Goal: Complete application form: Complete application form

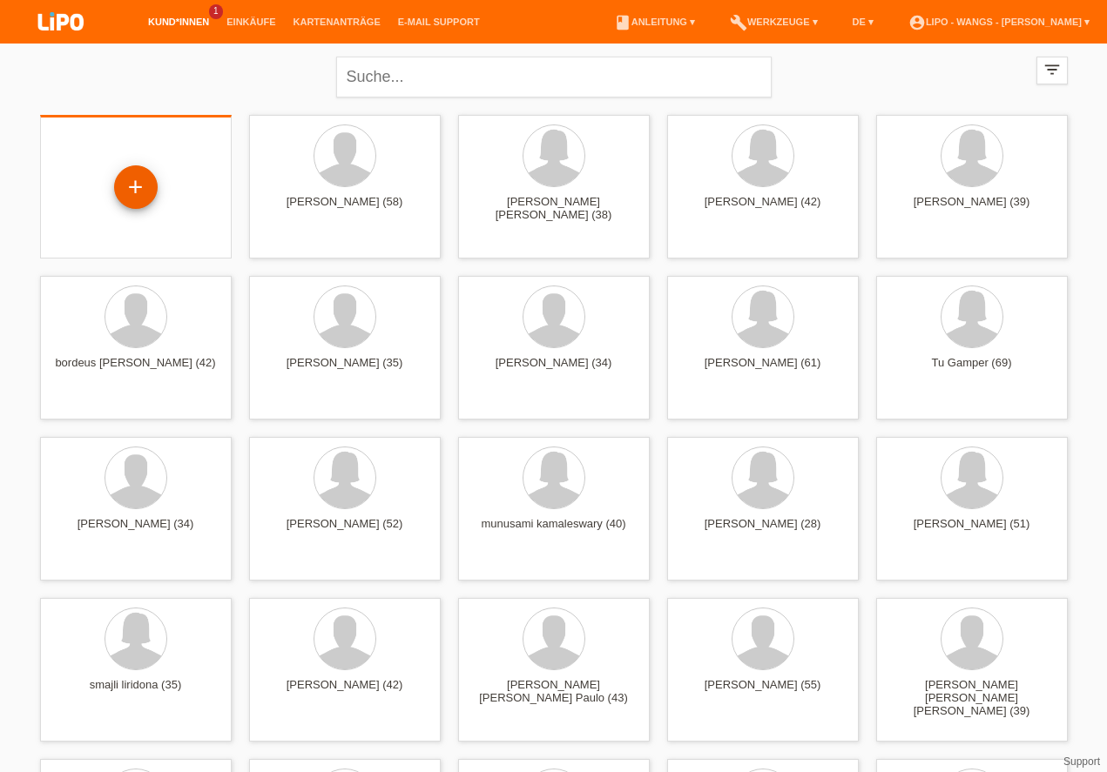
click at [135, 178] on div "+" at bounding box center [136, 187] width 42 height 30
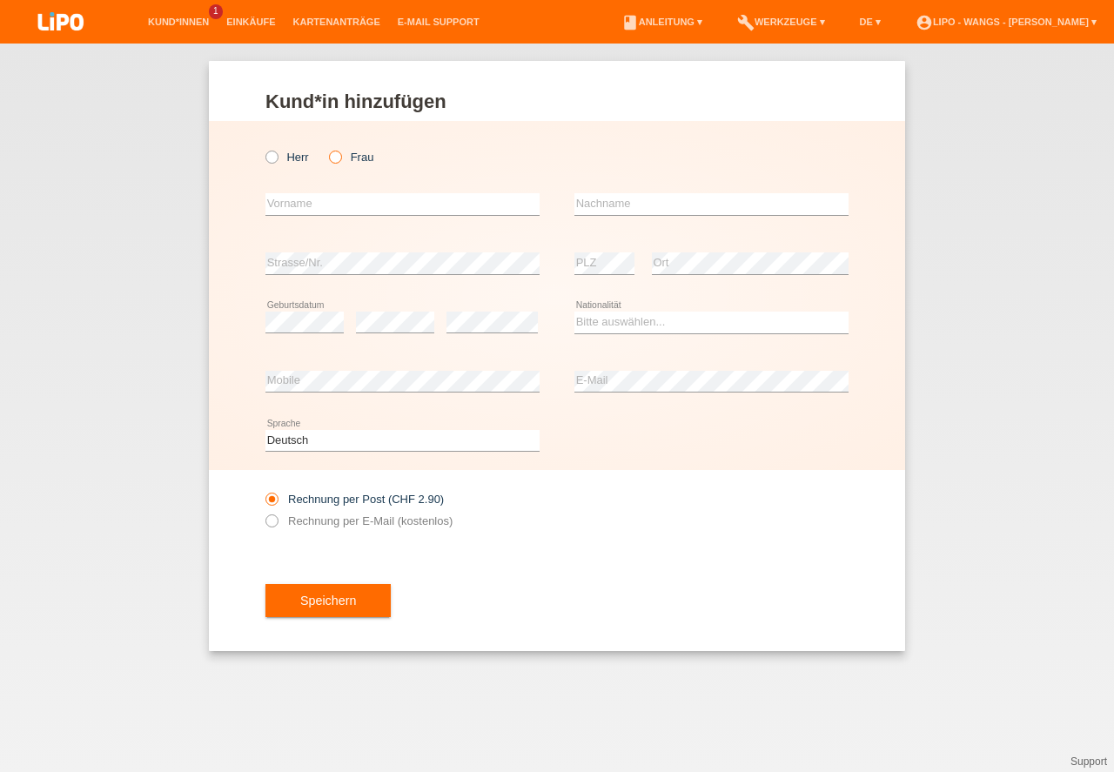
click at [326, 148] on icon at bounding box center [326, 148] width 0 height 0
click at [333, 157] on input "Frau" at bounding box center [334, 156] width 11 height 11
radio input "true"
click at [326, 148] on icon at bounding box center [326, 148] width 0 height 0
click at [333, 157] on input "Frau" at bounding box center [334, 156] width 11 height 11
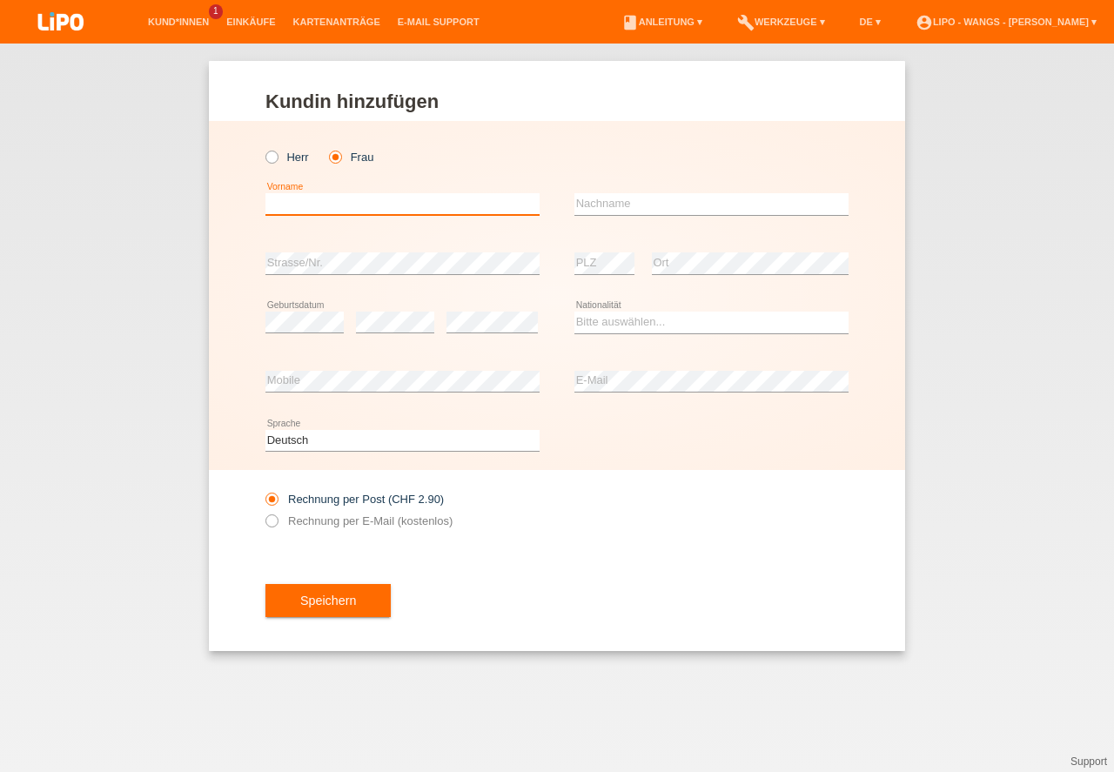
click at [351, 202] on input "text" at bounding box center [403, 204] width 274 height 22
type input "K"
type input "Barbara"
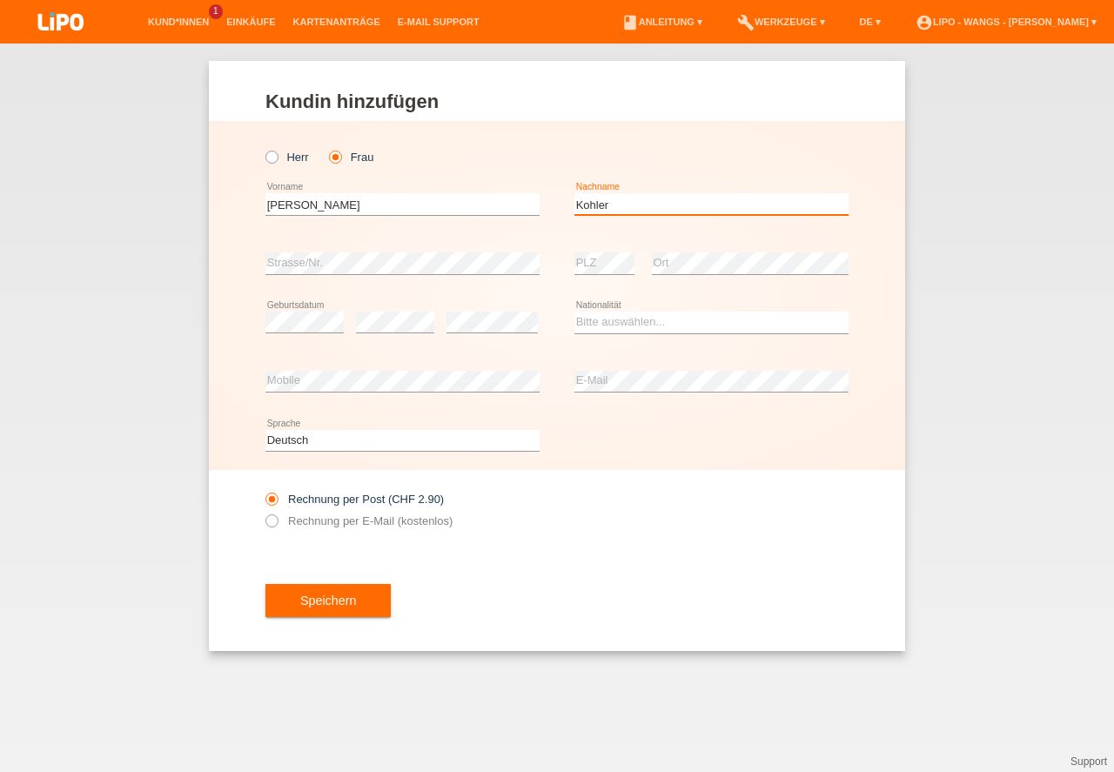
type input "Kohler"
click at [644, 316] on select "Bitte auswählen... Schweiz Deutschland Liechtenstein Österreich ------------ Af…" at bounding box center [712, 322] width 274 height 21
click at [589, 307] on div "Bitte auswählen... Schweiz Deutschland Liechtenstein Österreich ------------ Af…" at bounding box center [712, 322] width 274 height 59
click at [589, 321] on select "Bitte auswählen... Schweiz Deutschland Liechtenstein Österreich ------------ Af…" at bounding box center [712, 322] width 274 height 21
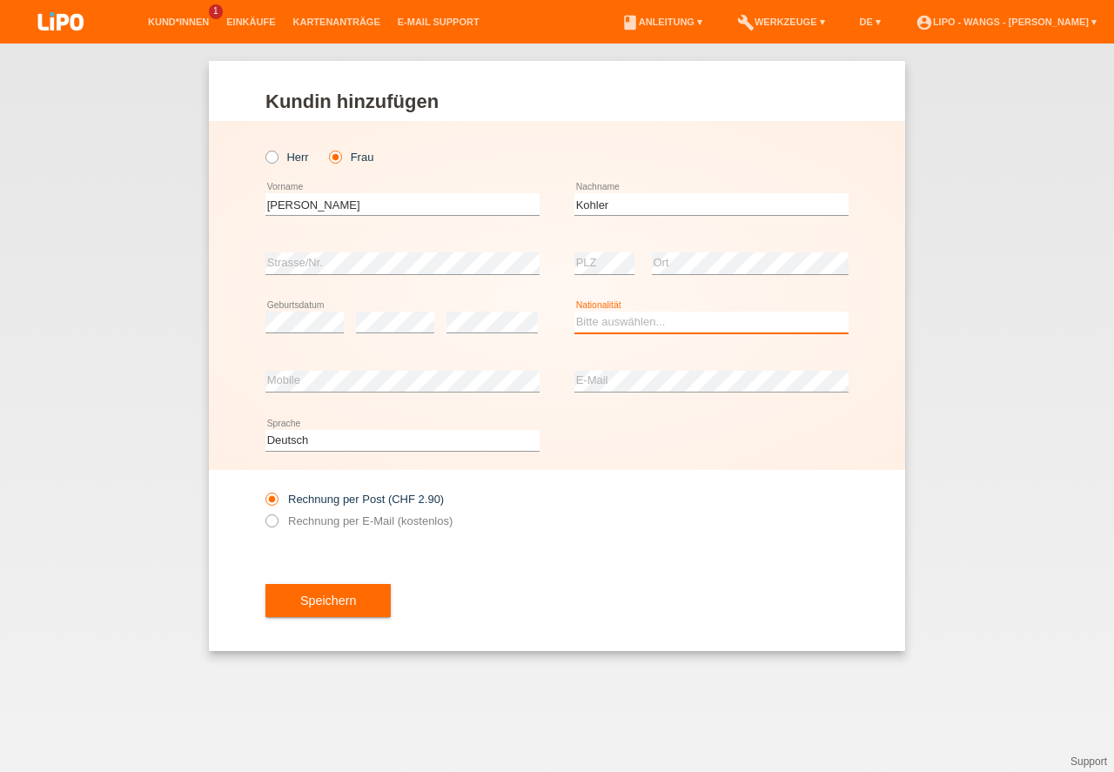
click at [589, 321] on select "Bitte auswählen... Schweiz Deutschland Liechtenstein Österreich ------------ Af…" at bounding box center [712, 322] width 274 height 21
select select "CH"
click at [0, 0] on option "[GEOGRAPHIC_DATA]" at bounding box center [0, 0] width 0 height 0
click at [263, 512] on icon at bounding box center [263, 512] width 0 height 0
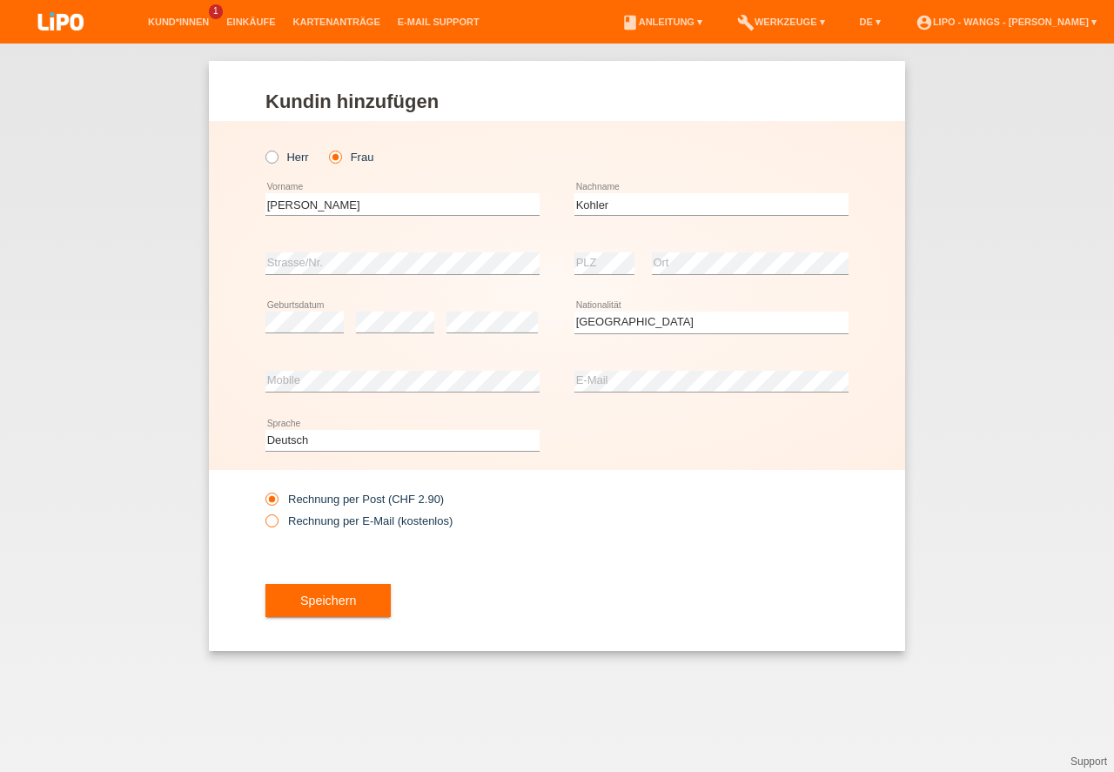
click at [273, 523] on input "Rechnung per E-Mail (kostenlos)" at bounding box center [271, 526] width 11 height 22
radio input "true"
click at [331, 601] on button "Speichern" at bounding box center [328, 600] width 125 height 33
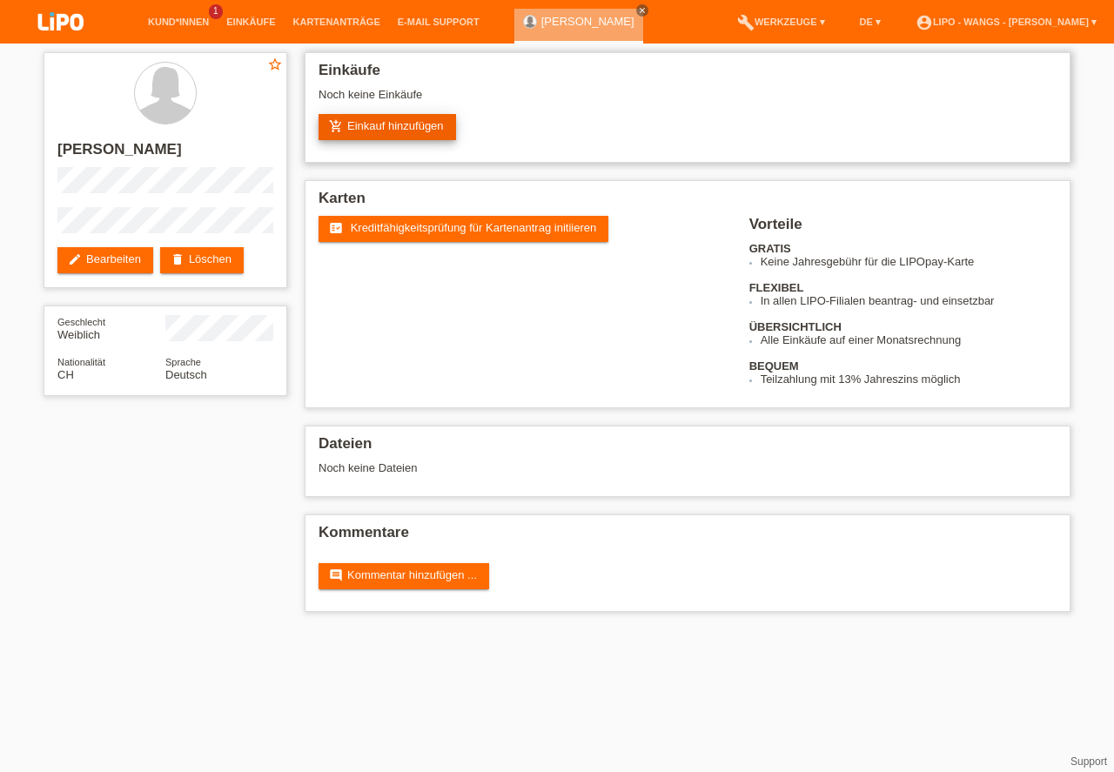
click at [386, 123] on link "add_shopping_cart Einkauf hinzufügen" at bounding box center [388, 127] width 138 height 26
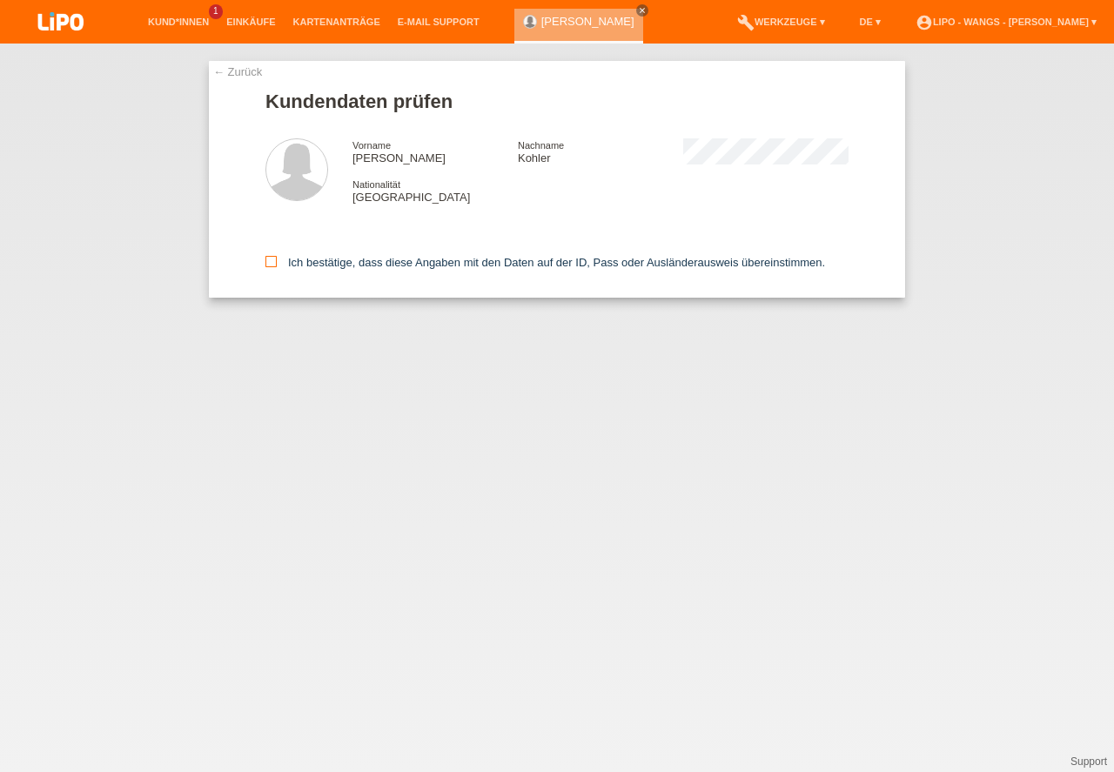
click at [268, 259] on icon at bounding box center [271, 261] width 11 height 11
click at [268, 259] on input "Ich bestätige, dass diese Angaben mit den Daten auf der ID, Pass oder Ausländer…" at bounding box center [271, 261] width 11 height 11
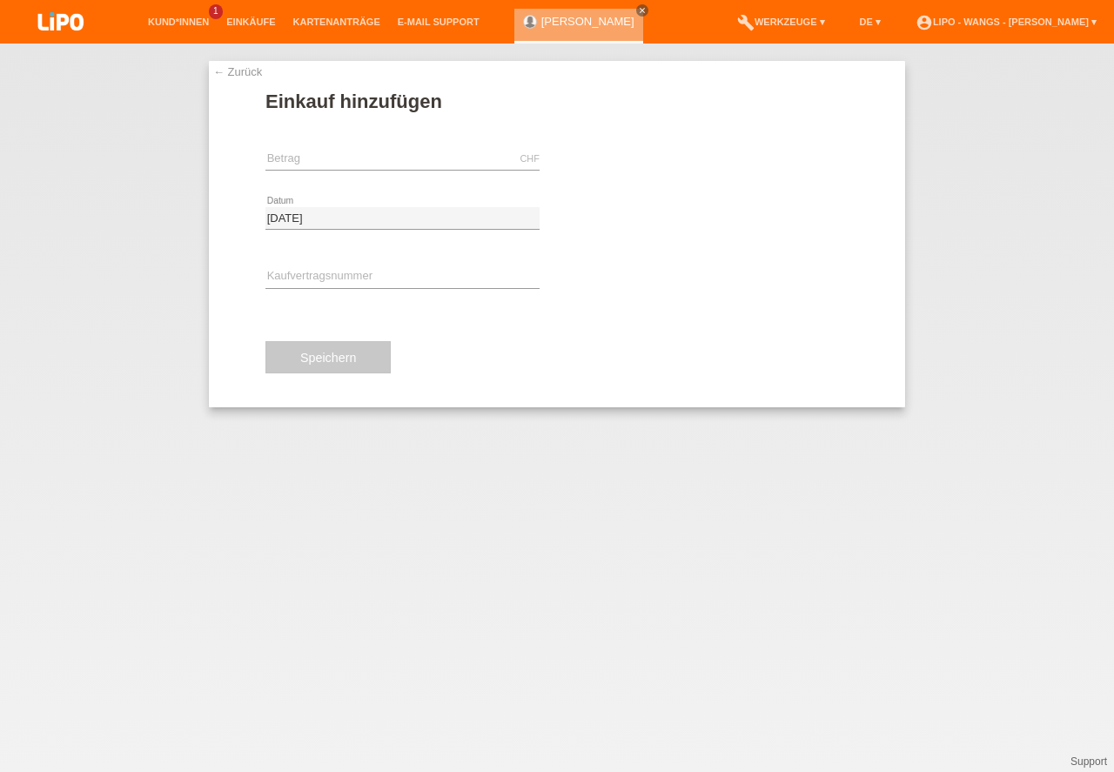
click at [416, 148] on div "CHF error Betrag" at bounding box center [403, 159] width 274 height 59
click at [415, 148] on div "CHF error Betrag" at bounding box center [403, 159] width 274 height 59
click at [340, 160] on input "text" at bounding box center [403, 159] width 274 height 22
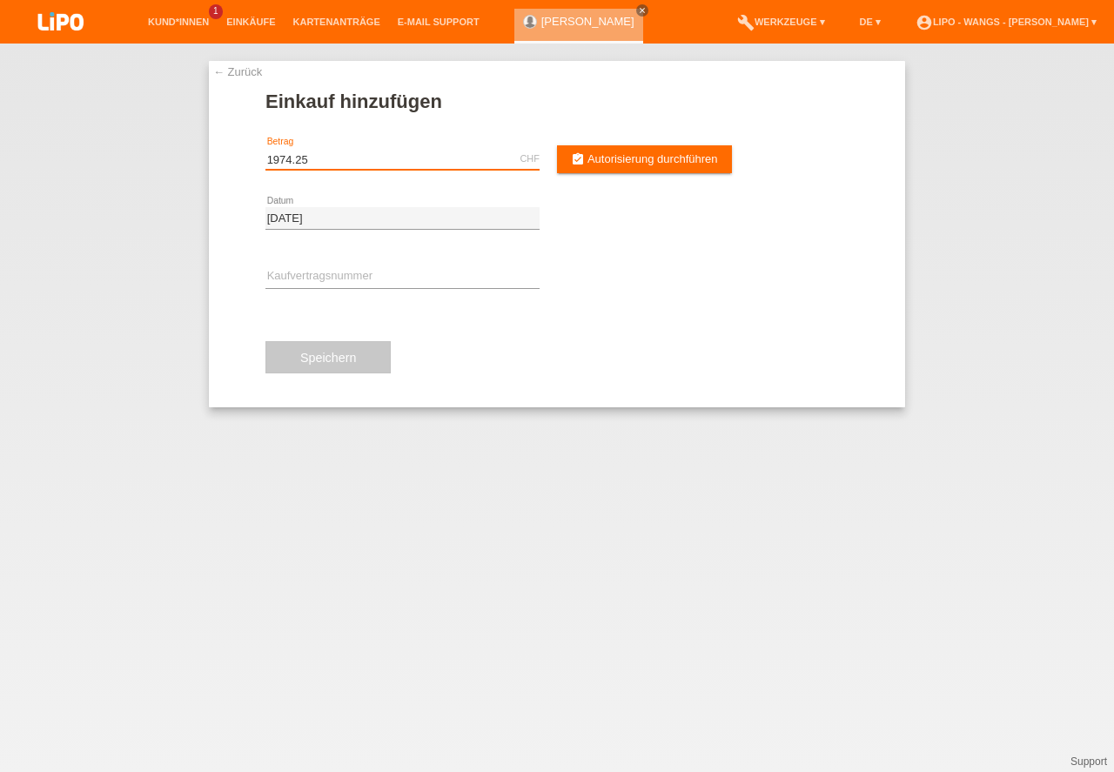
type input "1974.25"
click at [348, 274] on input "text" at bounding box center [403, 277] width 274 height 22
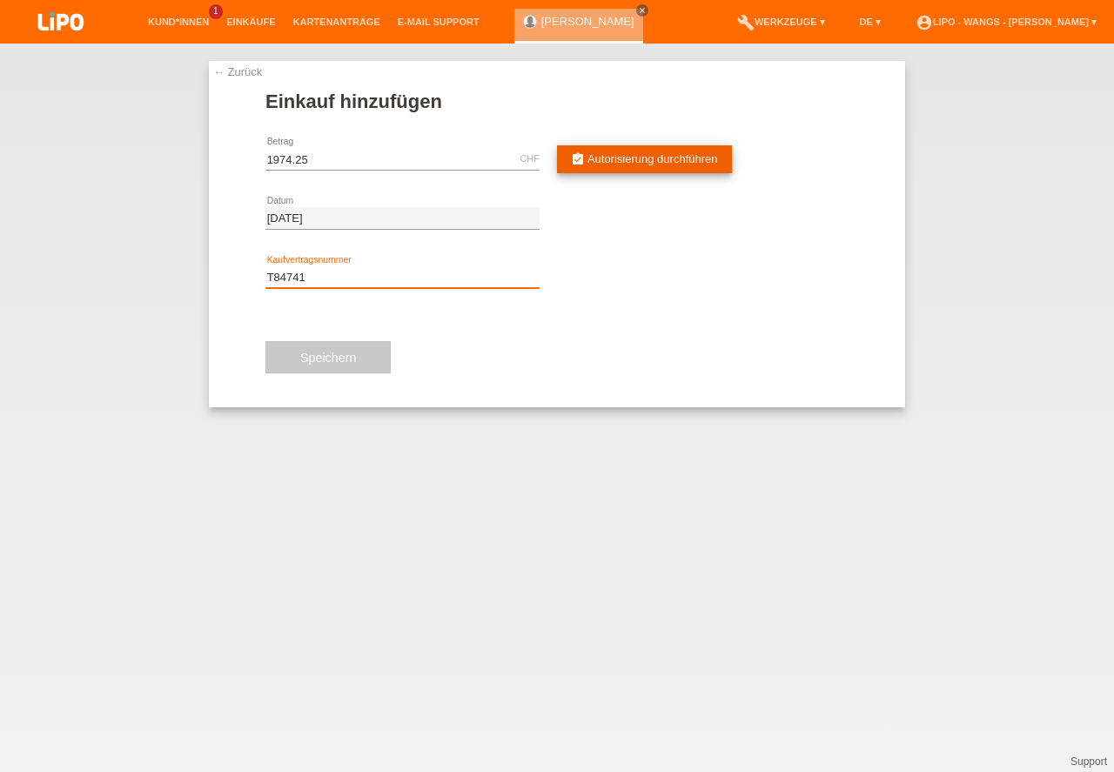
type input "T84741"
click at [636, 158] on span "Autorisierung durchführen" at bounding box center [653, 158] width 131 height 13
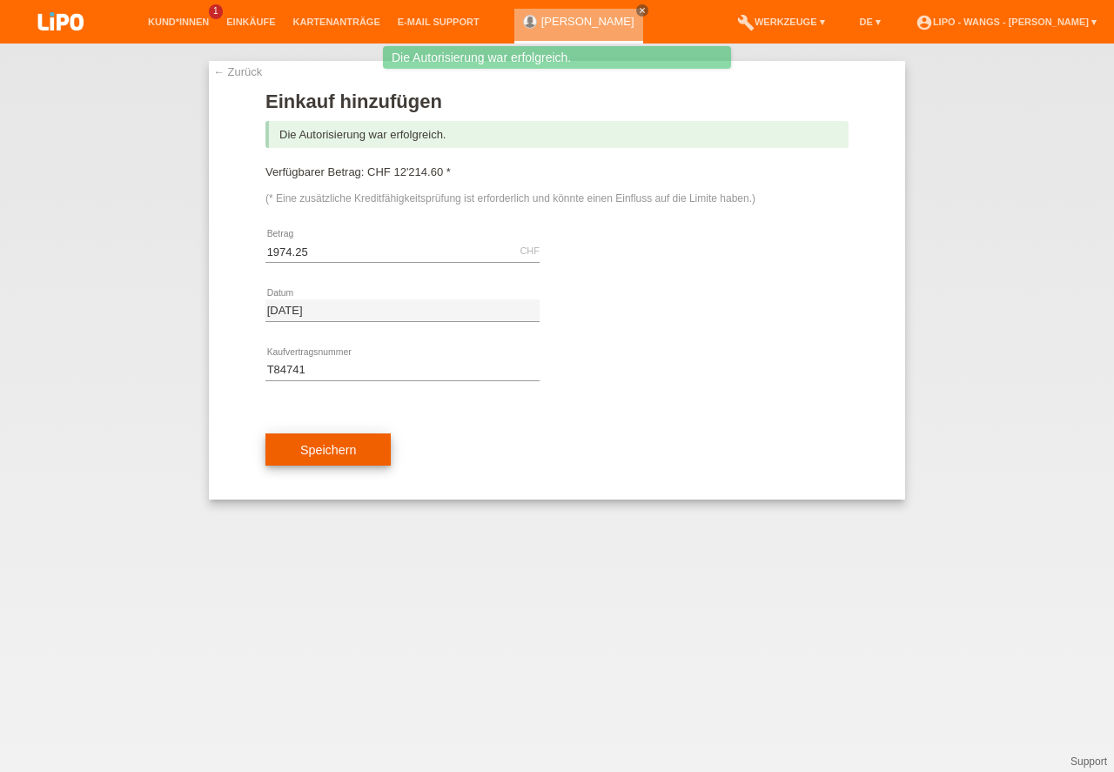
click at [322, 453] on button "Speichern" at bounding box center [328, 450] width 125 height 33
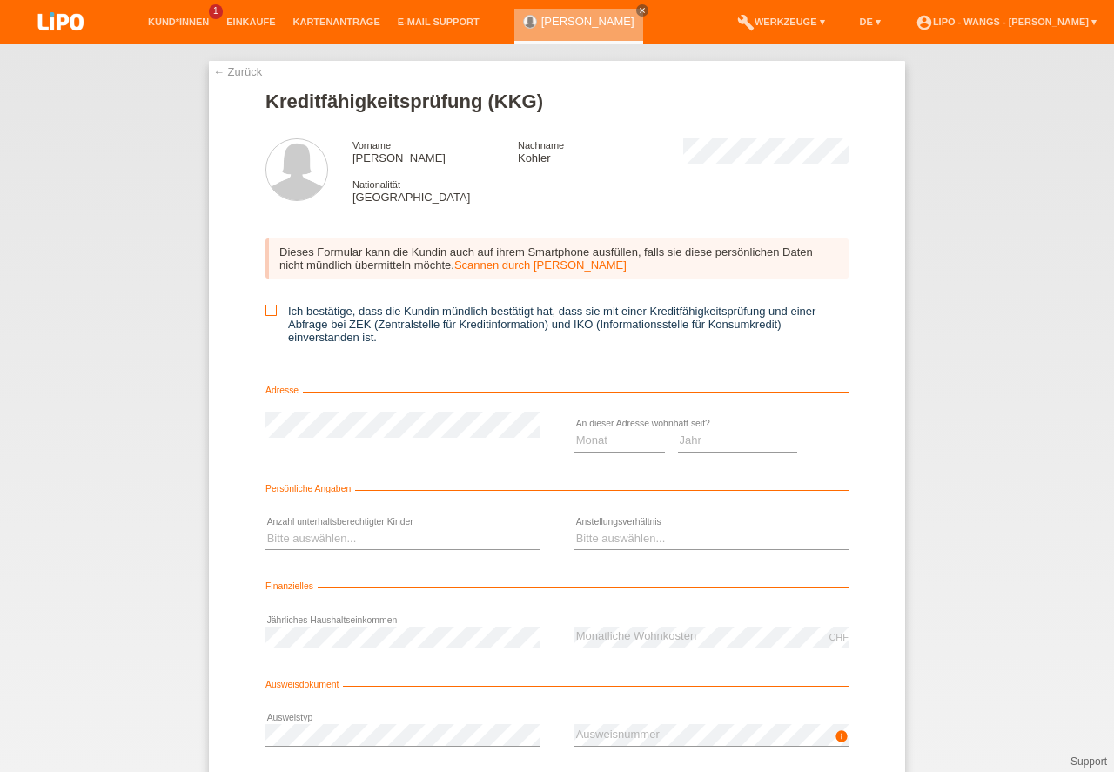
click at [267, 308] on icon at bounding box center [271, 310] width 11 height 11
click at [267, 308] on input "Ich bestätige, dass die Kundin mündlich bestätigt hat, dass sie mit einer Kredi…" at bounding box center [271, 310] width 11 height 11
checkbox input "true"
click at [606, 439] on select "Monat 01 02 03 04 05 06 07 08 09 10" at bounding box center [620, 440] width 91 height 21
click at [705, 441] on select "Jahr 2025 2024 2023 2022 2021 2020 2019 2018 2017 2016 2015 2014 2013 2012 2011…" at bounding box center [738, 440] width 120 height 21
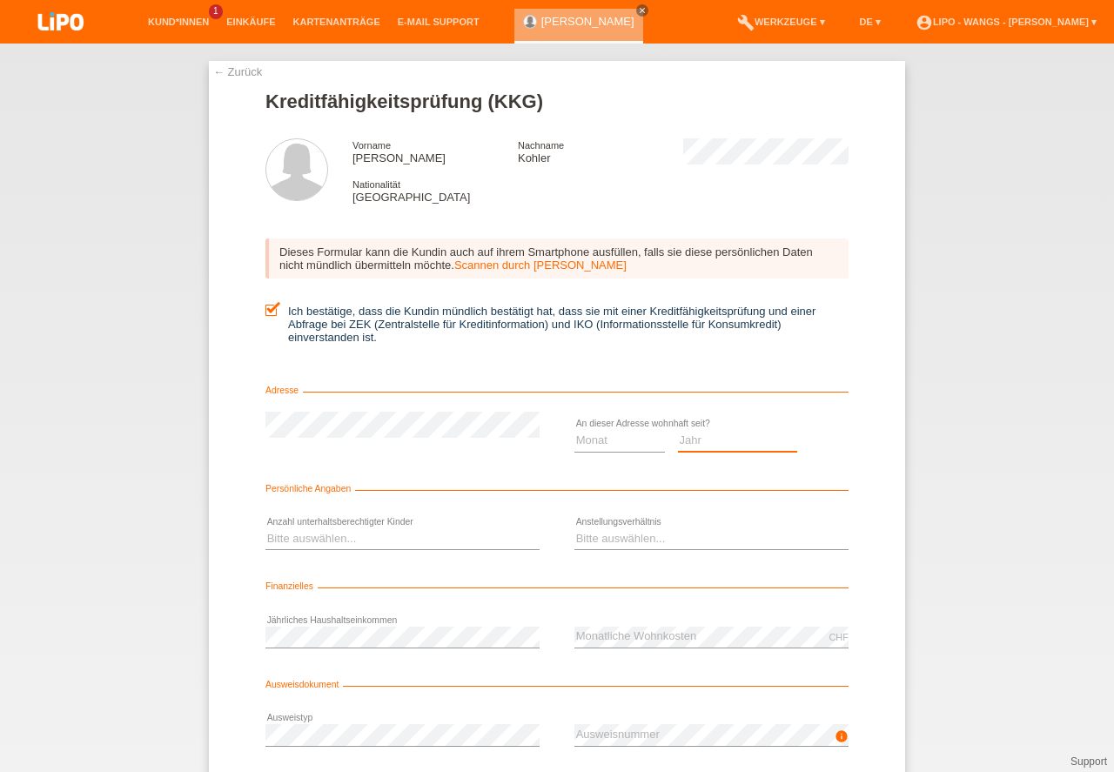
click at [705, 441] on select "Jahr 2025 2024 2023 2022 2021 2020 2019 2018 2017 2016 2015 2014 2013 2012 2011…" at bounding box center [738, 440] width 120 height 21
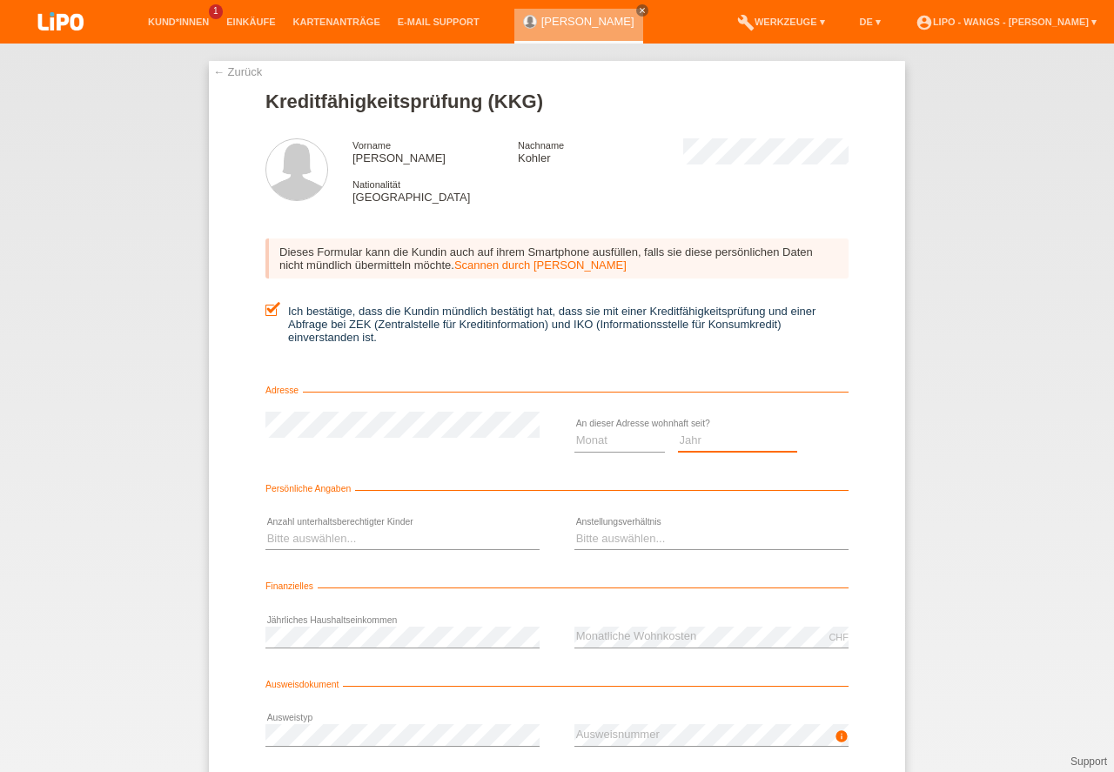
click at [705, 441] on select "Jahr 2025 2024 2023 2022 2021 2020 2019 2018 2017 2016 2015 2014 2013 2012 2011…" at bounding box center [738, 440] width 120 height 21
select select "2013"
click at [0, 0] on option "2013" at bounding box center [0, 0] width 0 height 0
click at [607, 439] on select "Monat 01 02 03 04 05 06 07 08 09 10" at bounding box center [620, 440] width 91 height 21
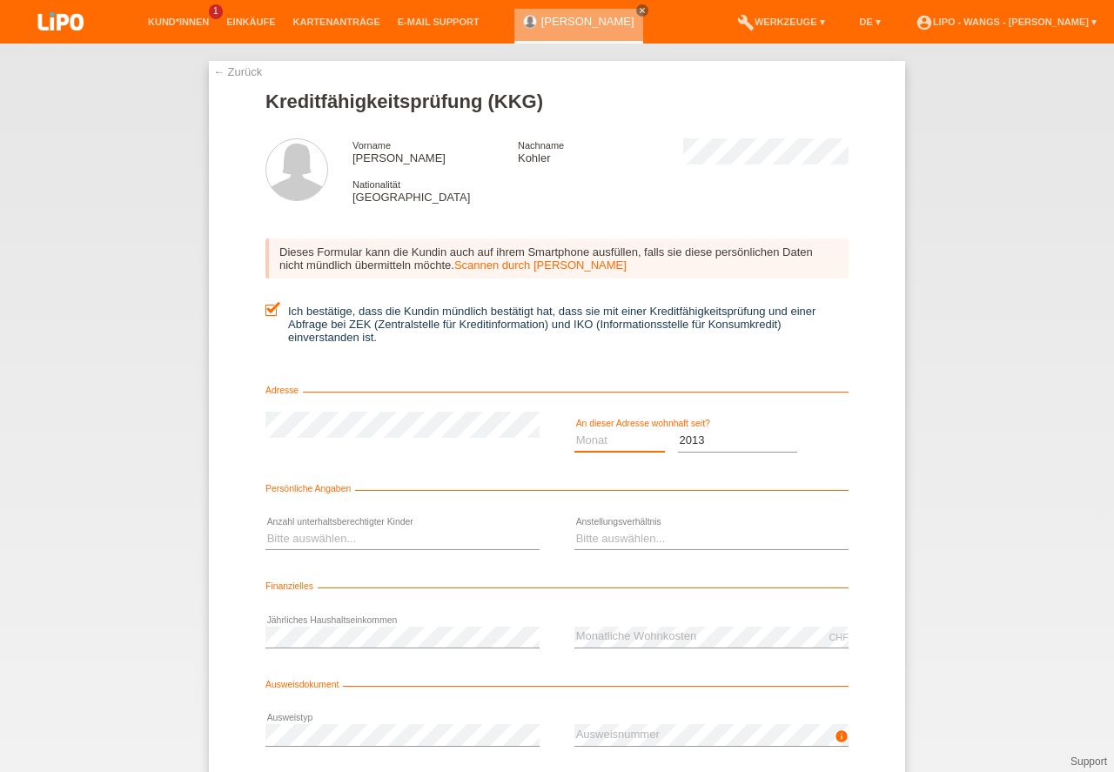
click at [607, 439] on select "Monat 01 02 03 04 05 06 07 08 09 10" at bounding box center [620, 440] width 91 height 21
click at [608, 444] on select "Monat 01 02 03 04 05 06 07 08 09 10" at bounding box center [620, 440] width 91 height 21
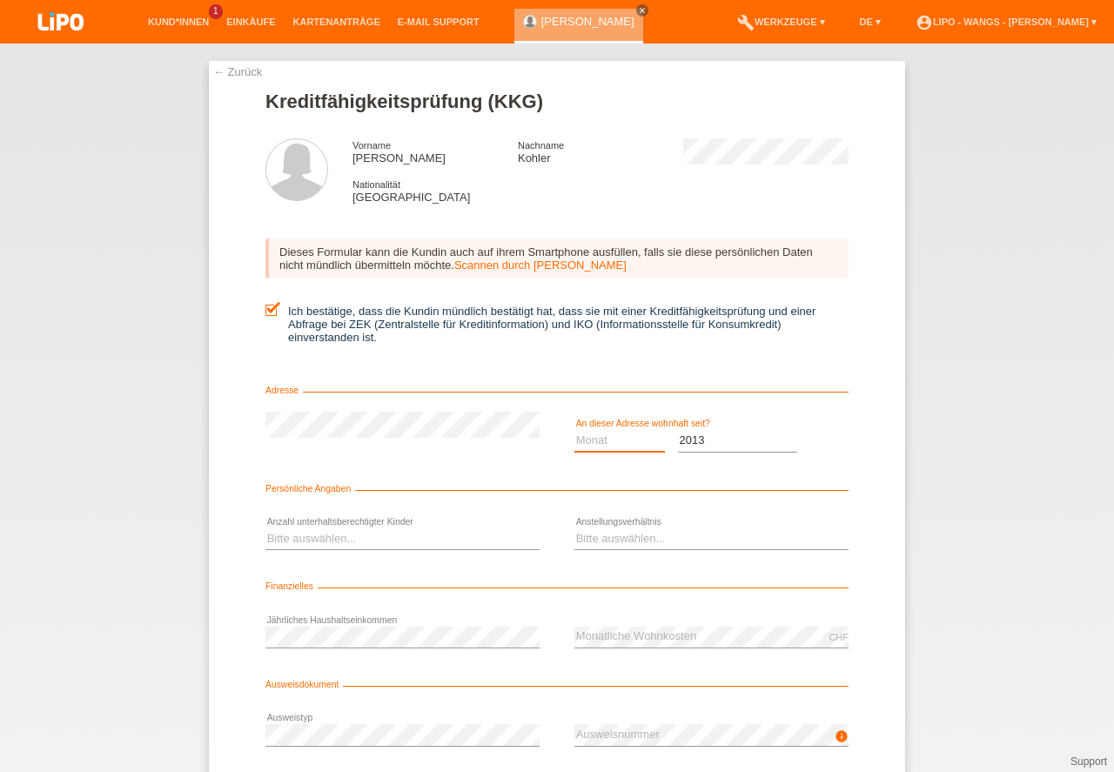
click at [608, 444] on select "Monat 01 02 03 04 05 06 07 08 09 10" at bounding box center [620, 440] width 91 height 21
select select "04"
click at [0, 0] on option "04" at bounding box center [0, 0] width 0 height 0
click at [600, 522] on div "Bitte auswählen... Unbefristet Befristet Lehrling/Student Pensioniert Nicht arb…" at bounding box center [712, 539] width 274 height 59
drag, startPoint x: 347, startPoint y: 541, endPoint x: 340, endPoint y: 522, distance: 20.7
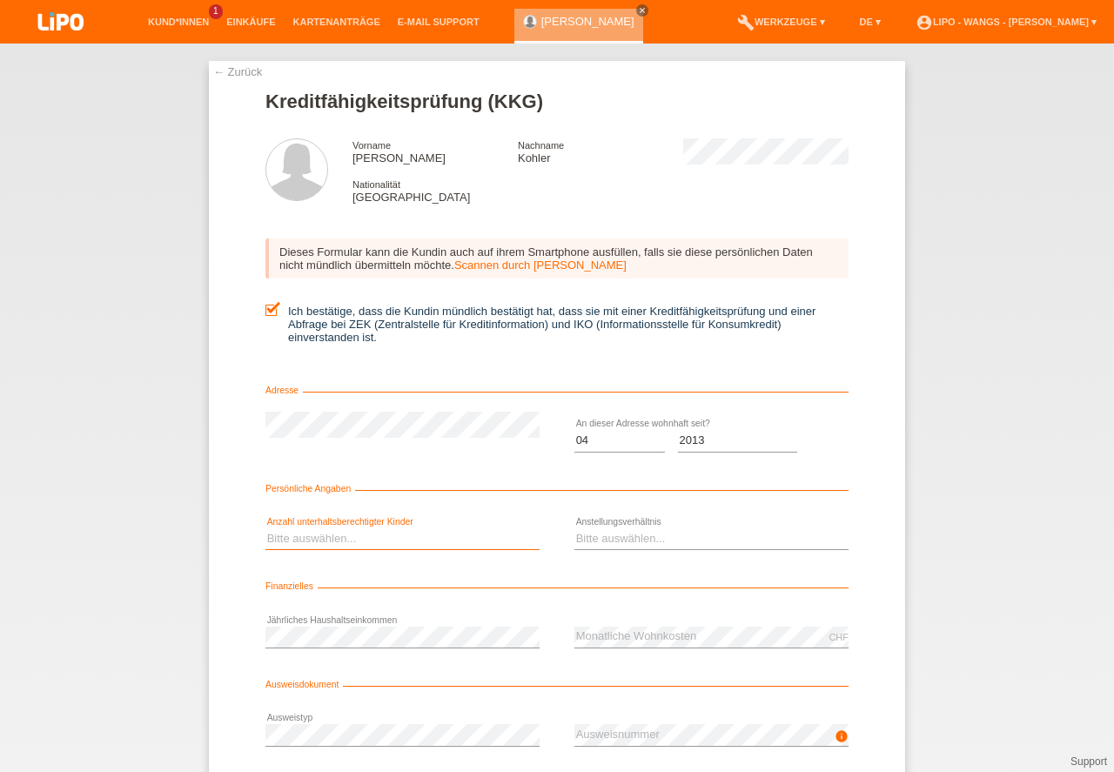
click at [347, 535] on select "Bitte auswählen... 0 1 2 3 4 5 6 7 8 9" at bounding box center [403, 538] width 274 height 21
select select "0"
click at [0, 0] on option "0" at bounding box center [0, 0] width 0 height 0
click at [299, 569] on form "Kreditfähigkeitsprüfung (KKG) Vorname Barbara Nachname Kohler Nationalität Schw…" at bounding box center [557, 478] width 583 height 775
click at [637, 530] on select "Bitte auswählen... Unbefristet Befristet Lehrling/Student Pensioniert Nicht arb…" at bounding box center [712, 538] width 274 height 21
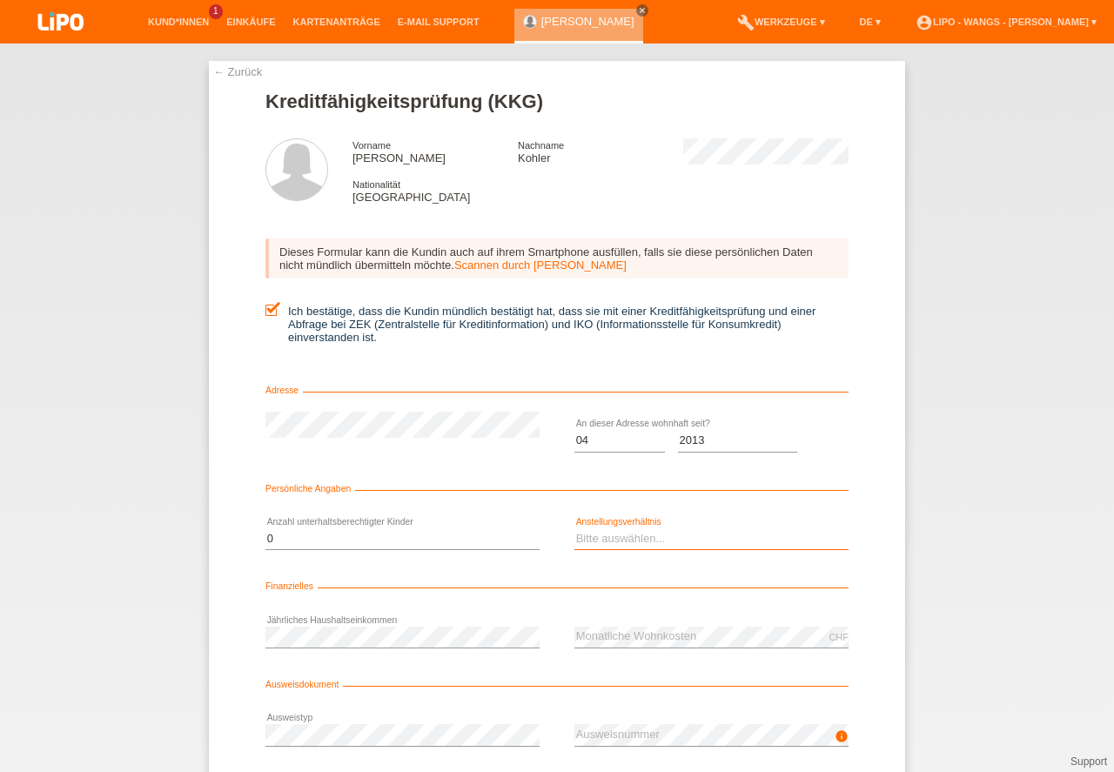
select select "UNLIMITED"
click at [0, 0] on option "Unbefristet" at bounding box center [0, 0] width 0 height 0
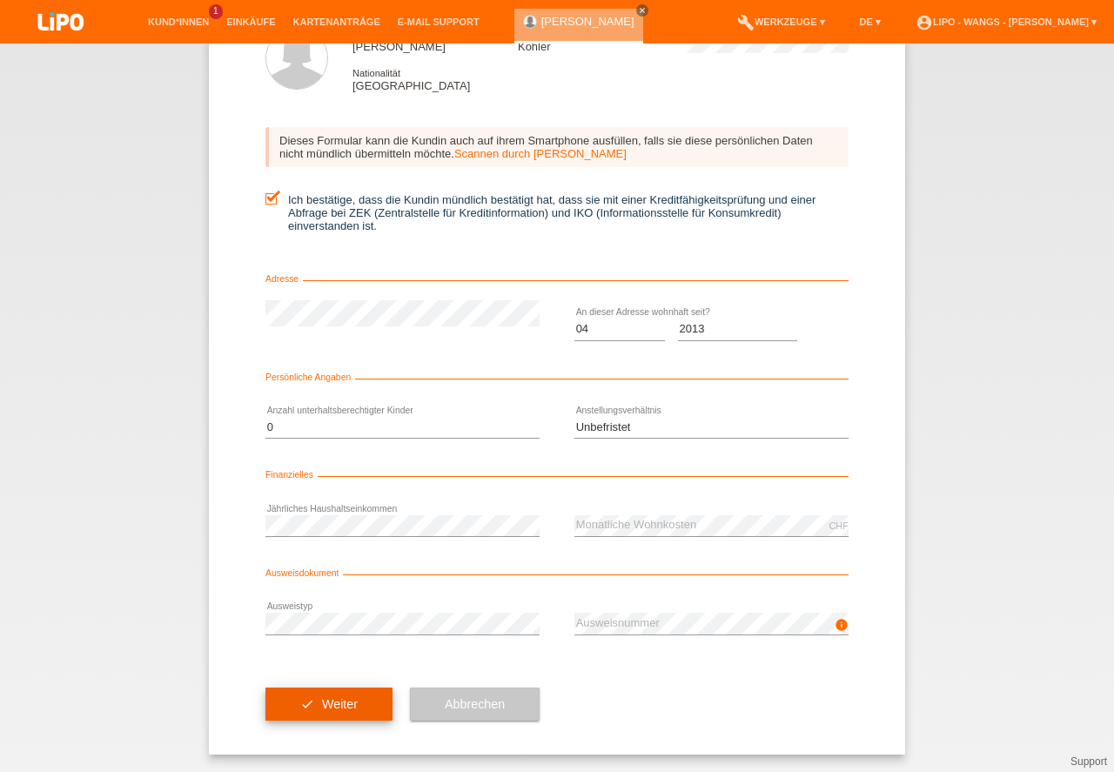
click at [346, 700] on button "check Weiter" at bounding box center [329, 704] width 127 height 33
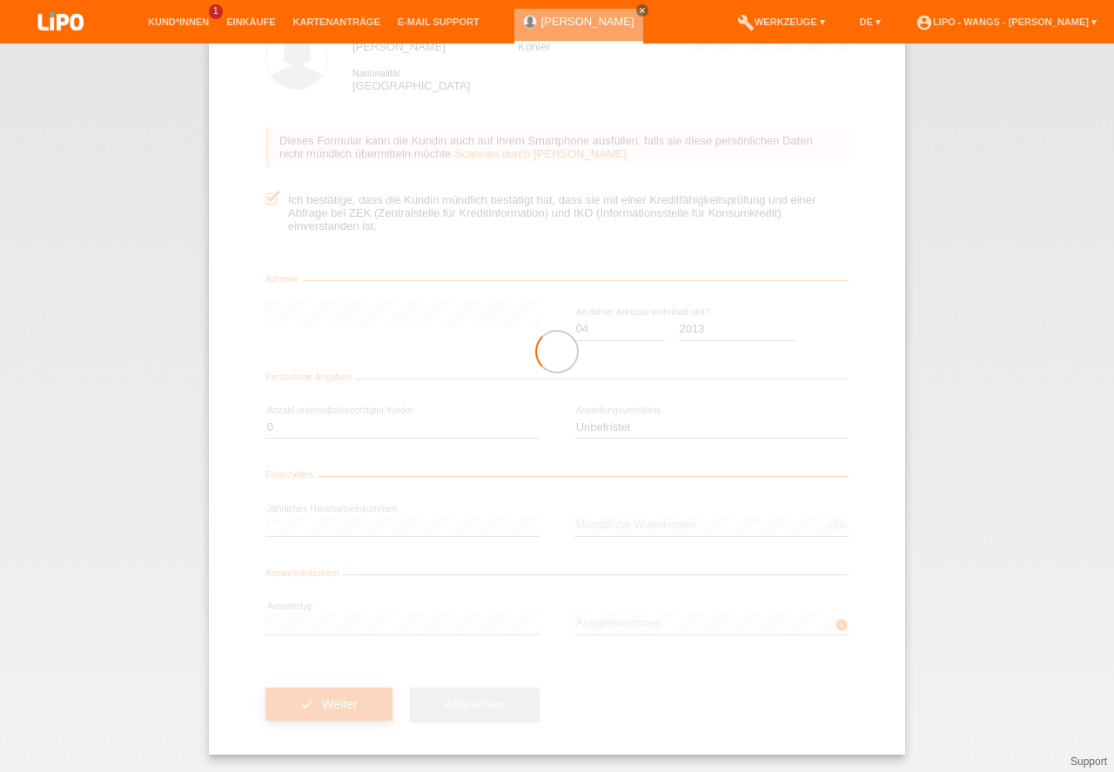
click at [346, 700] on div at bounding box center [557, 352] width 697 height 805
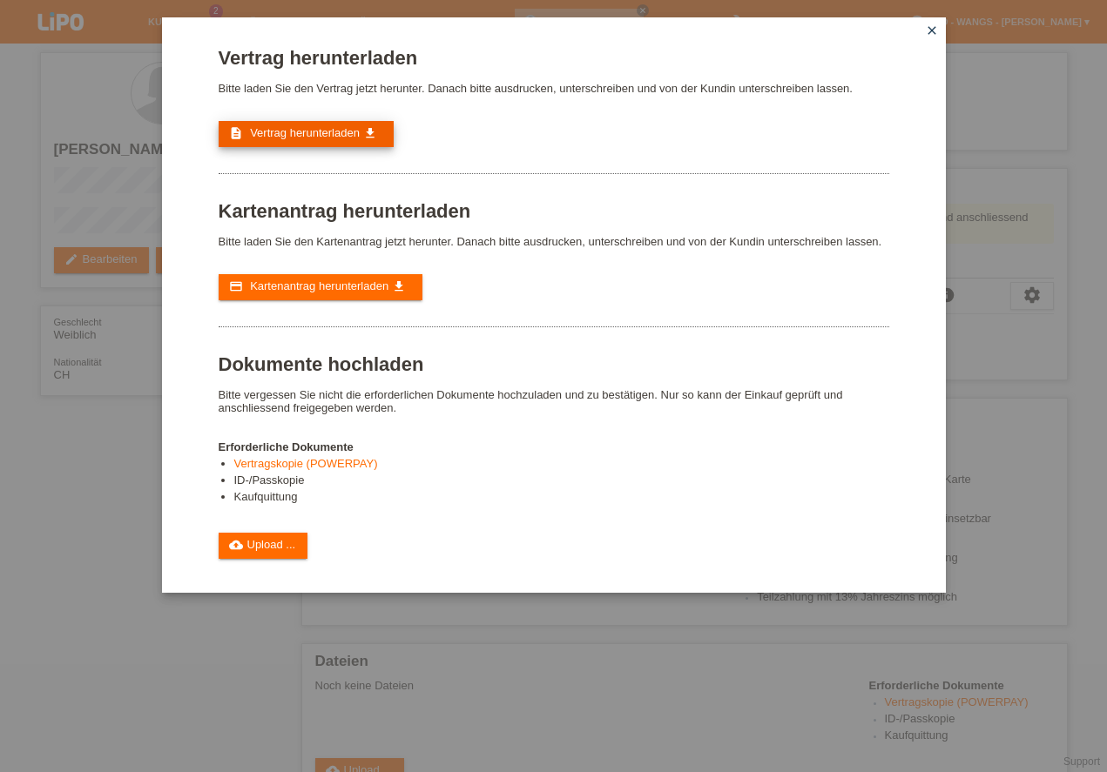
click at [328, 136] on span "Vertrag herunterladen" at bounding box center [305, 132] width 110 height 13
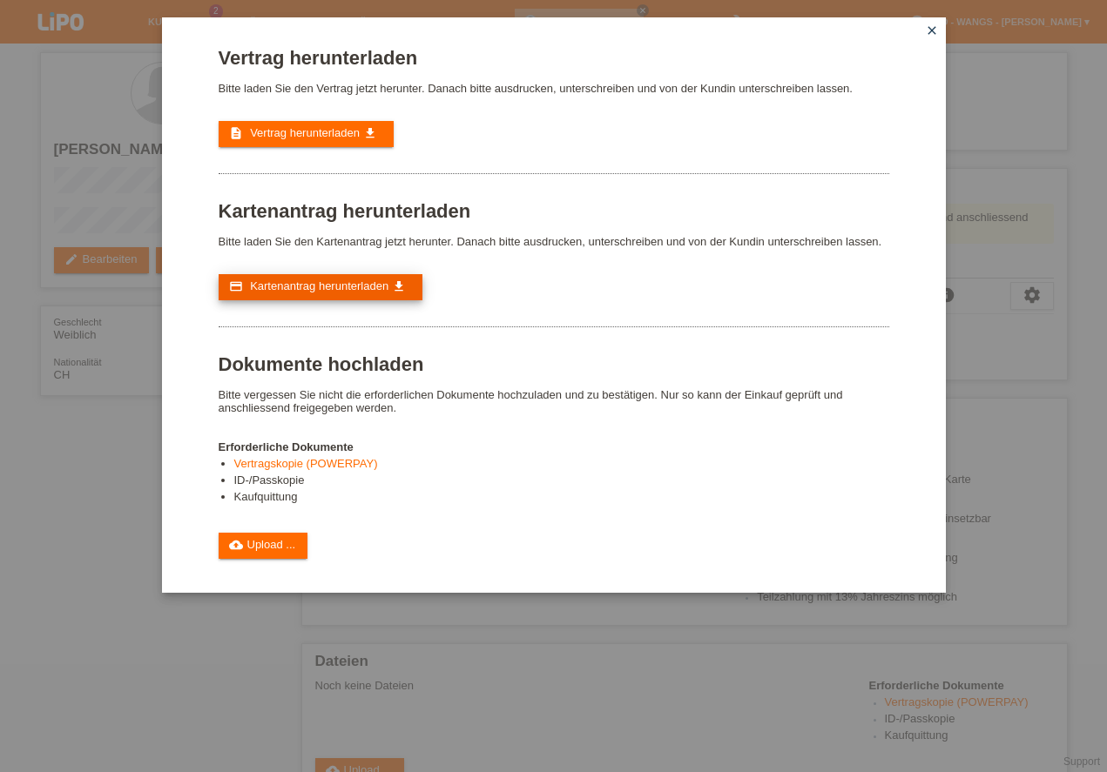
click at [324, 286] on span "Kartenantrag herunterladen" at bounding box center [319, 285] width 138 height 13
click at [252, 551] on link "cloud_upload Upload ..." at bounding box center [264, 546] width 90 height 26
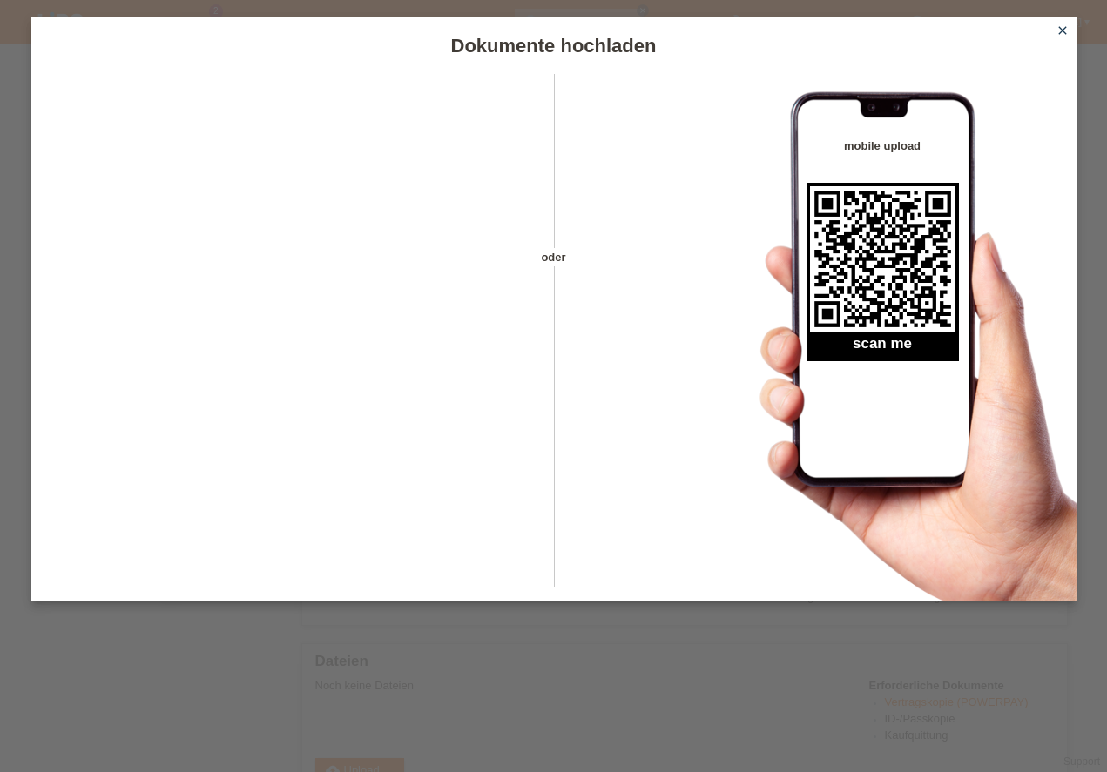
click at [1064, 30] on icon "close" at bounding box center [1062, 31] width 14 height 14
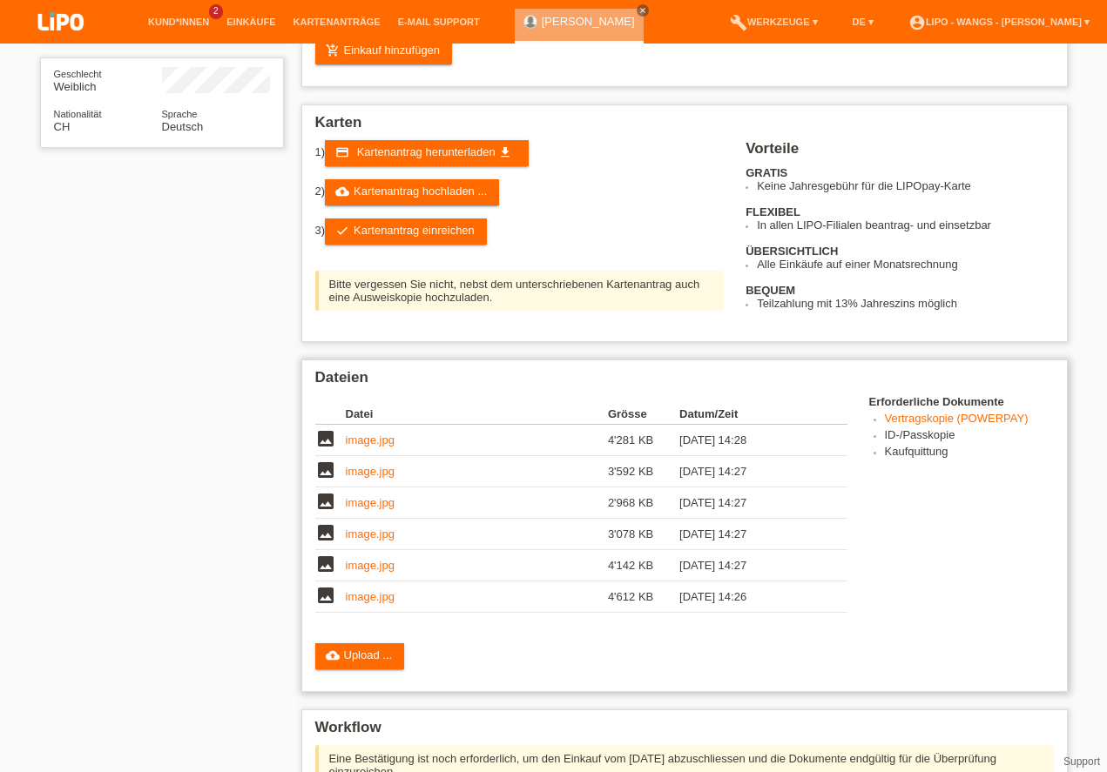
scroll to position [326, 0]
click at [407, 219] on link "check Kartenantrag einreichen" at bounding box center [406, 232] width 162 height 26
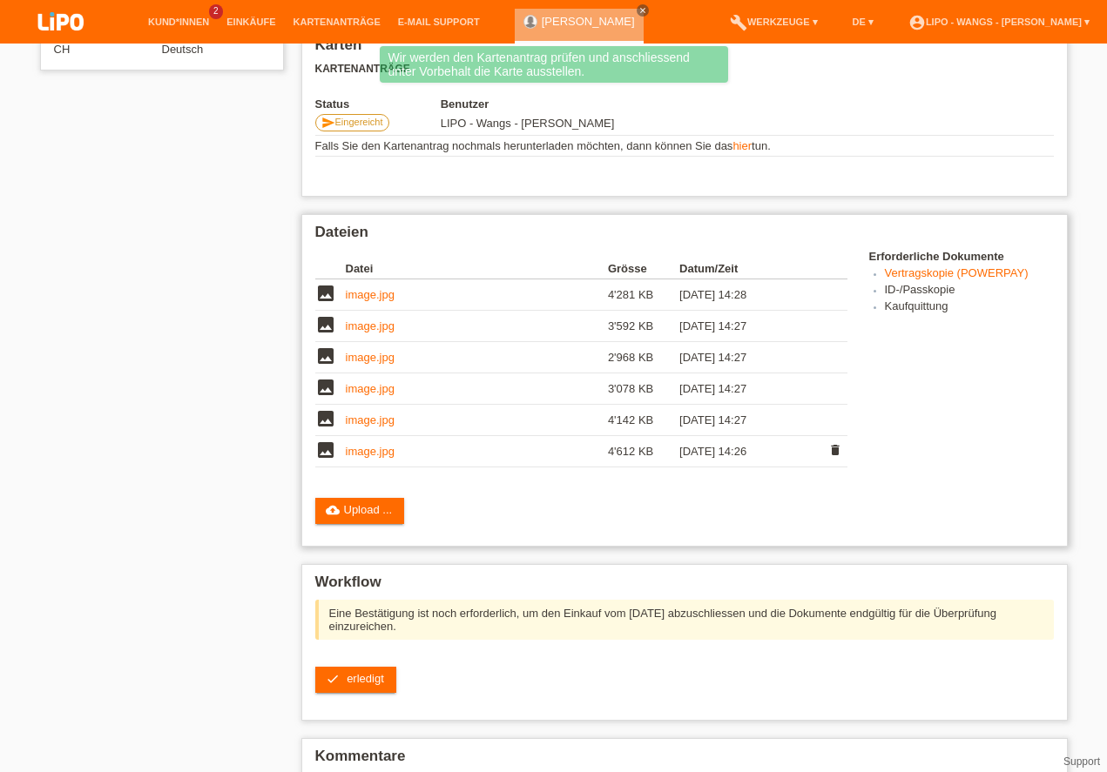
scroll to position [407, 0]
click at [346, 667] on link "check erledigt" at bounding box center [355, 680] width 81 height 26
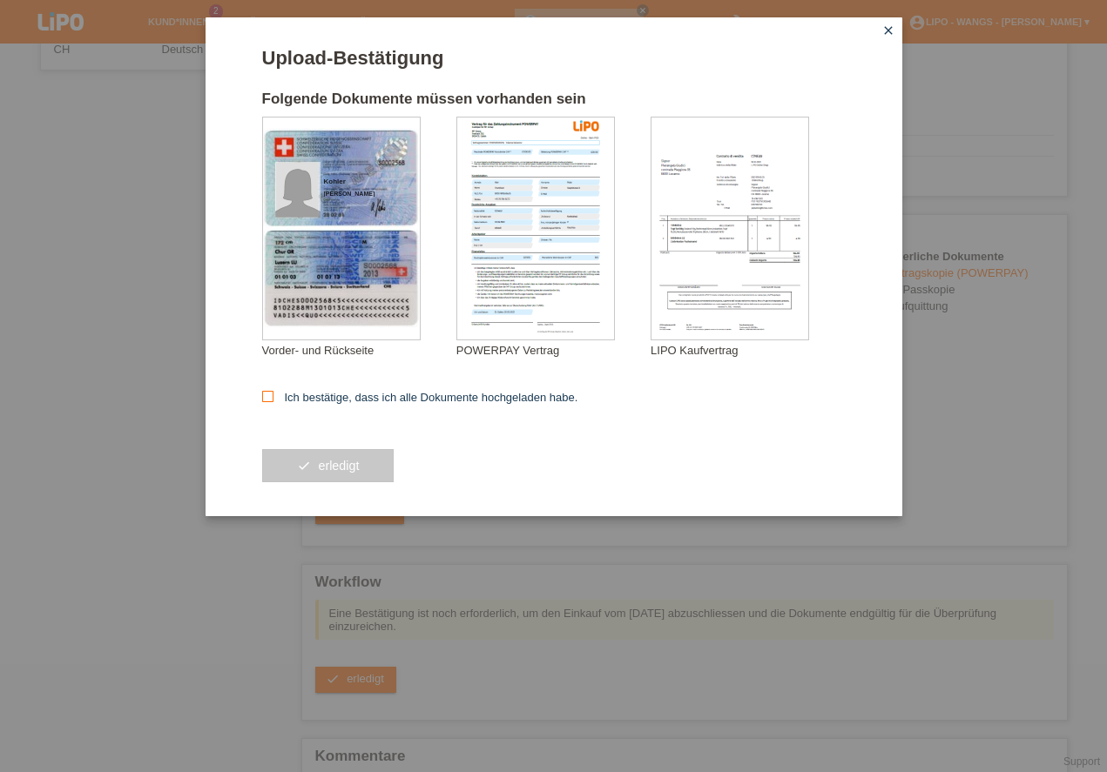
click at [268, 396] on icon at bounding box center [267, 396] width 11 height 11
click at [268, 396] on input "Ich bestätige, dass ich alle Dokumente hochgeladen habe." at bounding box center [267, 396] width 11 height 11
click at [267, 396] on icon at bounding box center [267, 396] width 11 height 11
click at [267, 396] on input "Ich bestätige, dass ich alle Dokumente hochgeladen habe." at bounding box center [267, 396] width 11 height 11
click at [265, 395] on icon at bounding box center [267, 396] width 11 height 11
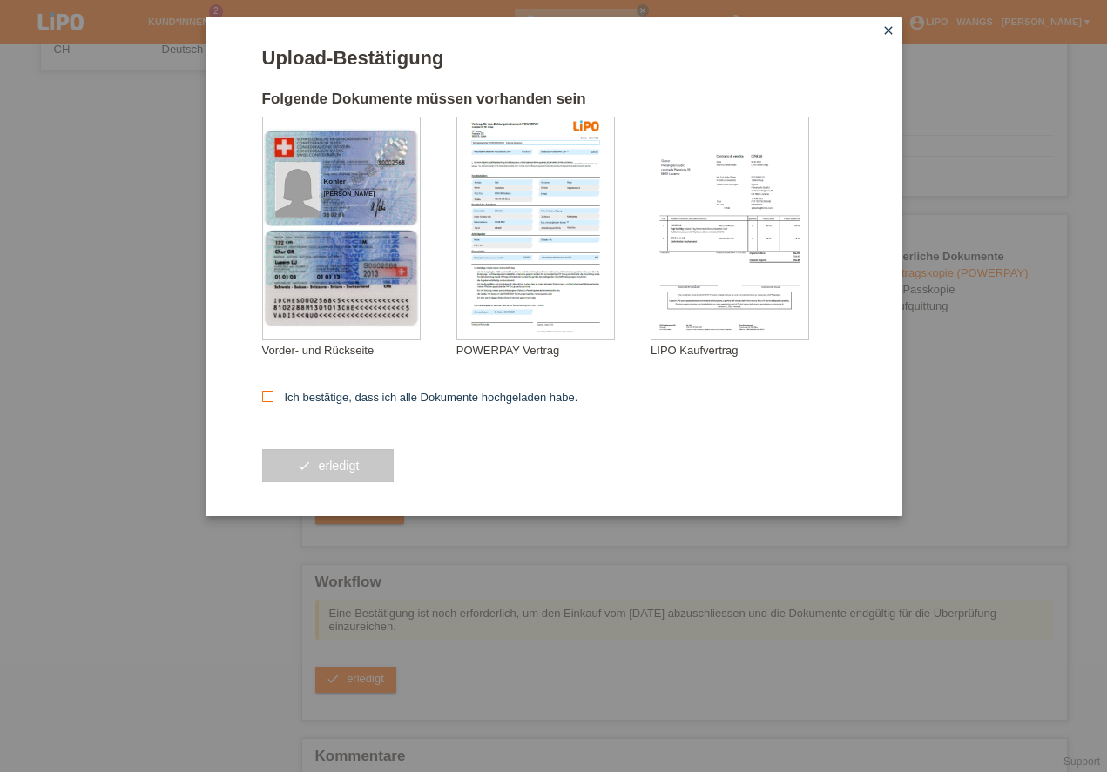
click at [265, 395] on input "Ich bestätige, dass ich alle Dokumente hochgeladen habe." at bounding box center [267, 396] width 11 height 11
click at [265, 395] on icon at bounding box center [267, 396] width 11 height 11
click at [265, 395] on input "Ich bestätige, dass ich alle Dokumente hochgeladen habe." at bounding box center [267, 396] width 11 height 11
click at [265, 395] on icon at bounding box center [267, 396] width 11 height 11
click at [265, 395] on input "Ich bestätige, dass ich alle Dokumente hochgeladen habe." at bounding box center [267, 396] width 11 height 11
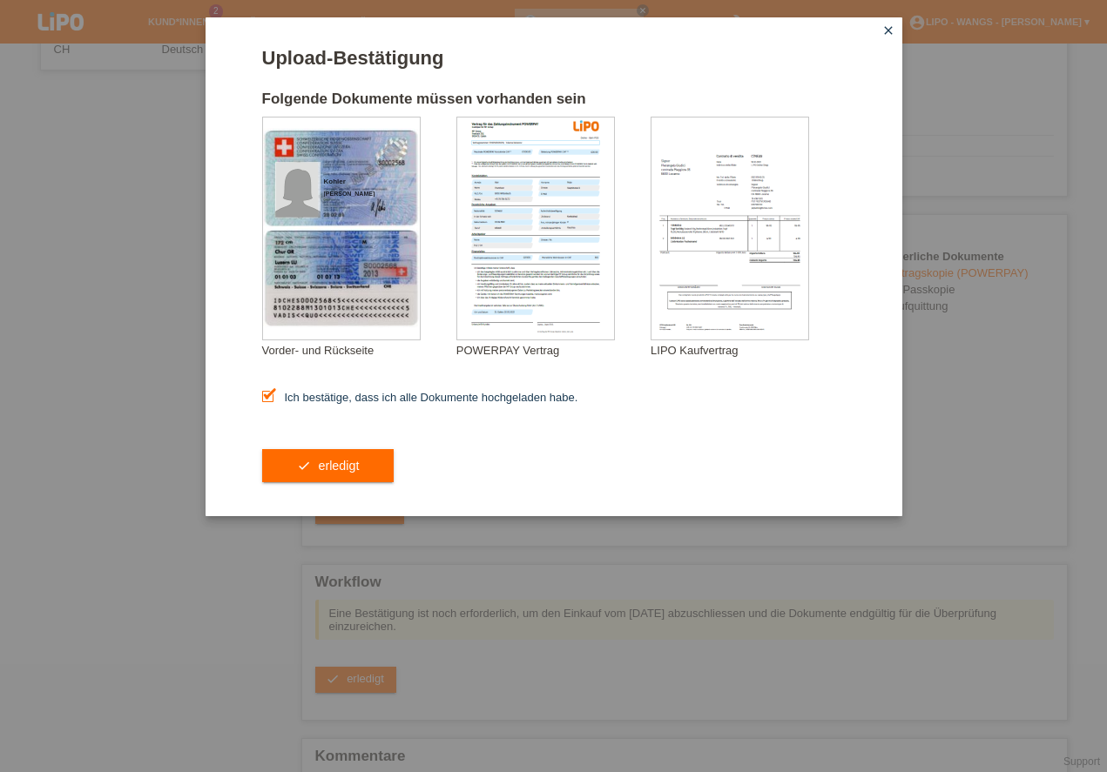
click at [265, 395] on icon at bounding box center [267, 396] width 11 height 11
click at [265, 395] on input "Ich bestätige, dass ich alle Dokumente hochgeladen habe." at bounding box center [267, 396] width 11 height 11
click at [265, 397] on icon at bounding box center [267, 396] width 11 height 11
click at [265, 397] on input "Ich bestätige, dass ich alle Dokumente hochgeladen habe." at bounding box center [267, 396] width 11 height 11
checkbox input "true"
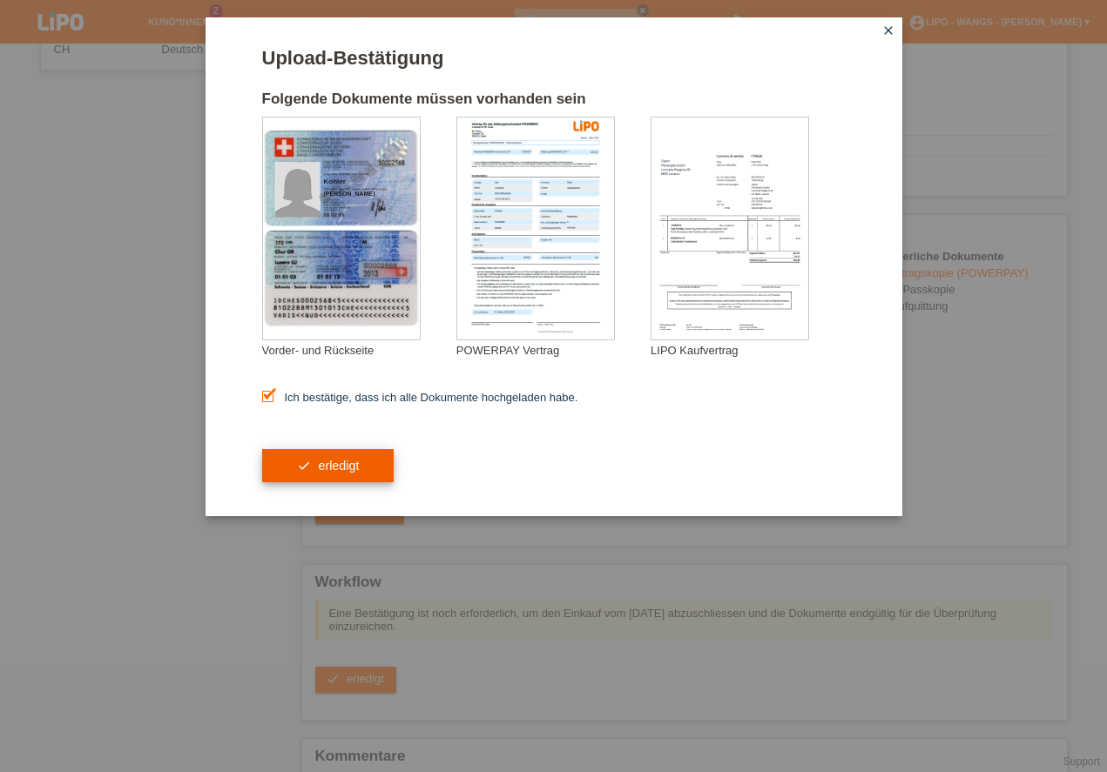
click at [355, 470] on button "check erledigt" at bounding box center [328, 465] width 132 height 33
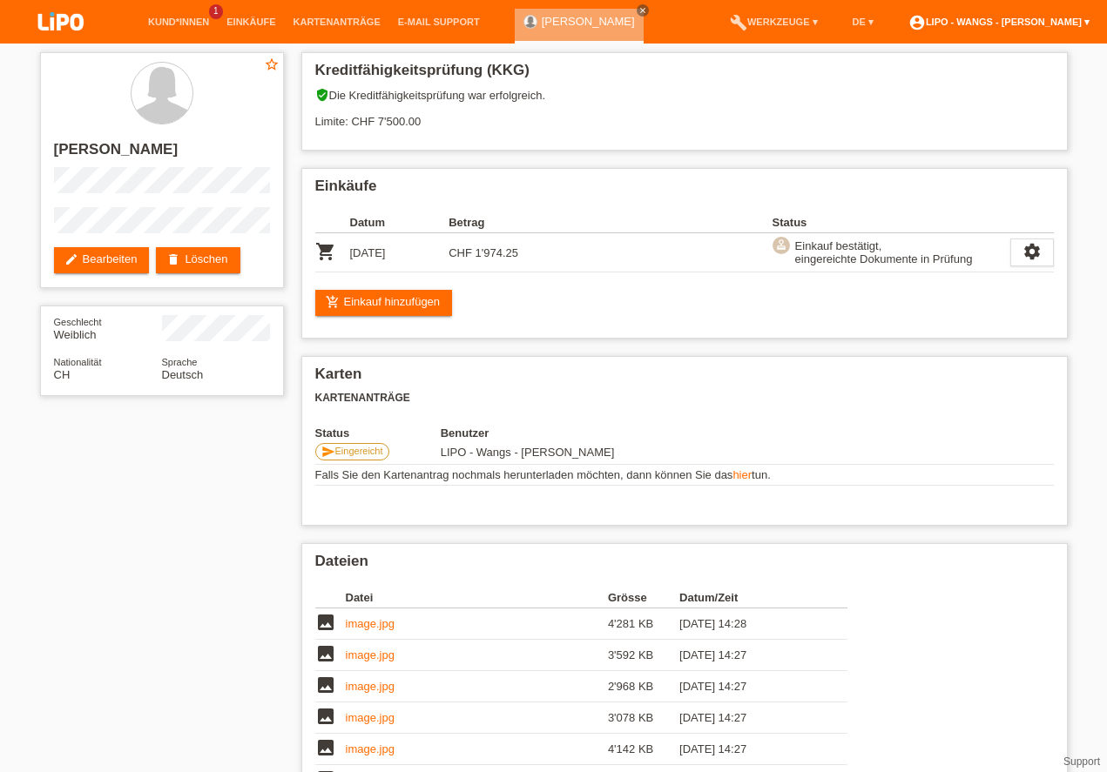
click at [1030, 23] on link "account_circle LIPO - Wangs - [PERSON_NAME] ▾" at bounding box center [998, 22] width 199 height 10
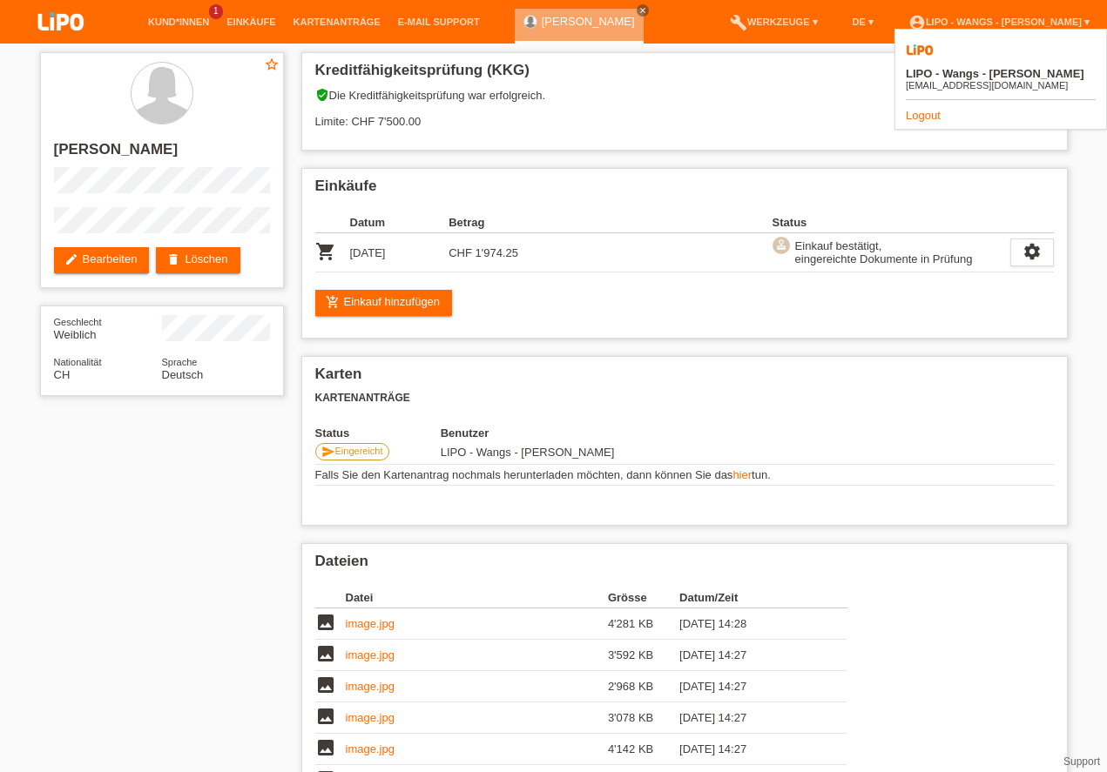
click at [932, 109] on link "Logout" at bounding box center [922, 115] width 35 height 13
